Goal: Transaction & Acquisition: Obtain resource

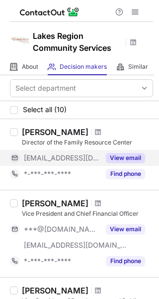
click at [126, 155] on button "View email" at bounding box center [125, 158] width 39 height 10
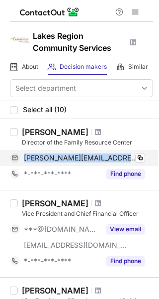
drag, startPoint x: 21, startPoint y: 157, endPoint x: 105, endPoint y: 162, distance: 83.8
click at [107, 161] on div "[PERSON_NAME][EMAIL_ADDRESS][PERSON_NAME][DOMAIN_NAME] Verified Copy" at bounding box center [77, 158] width 135 height 16
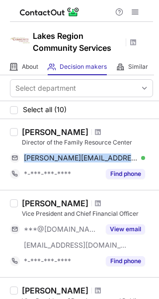
copy div "[PERSON_NAME][EMAIL_ADDRESS][PERSON_NAME][DOMAIN_NAME]"
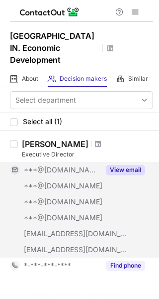
click at [133, 168] on button "View email" at bounding box center [125, 170] width 39 height 10
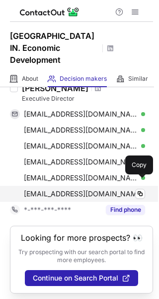
scroll to position [58, 0]
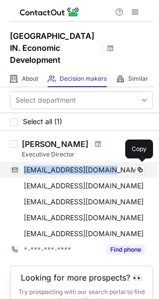
drag, startPoint x: 114, startPoint y: 169, endPoint x: 20, endPoint y: 171, distance: 93.6
click at [22, 169] on div "wyldeone75@hotmail.com Copy" at bounding box center [77, 170] width 135 height 16
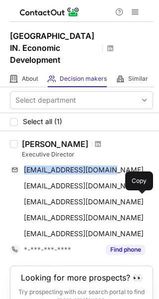
copy span "wyldeone75@hotmail.com"
